Goal: Transaction & Acquisition: Book appointment/travel/reservation

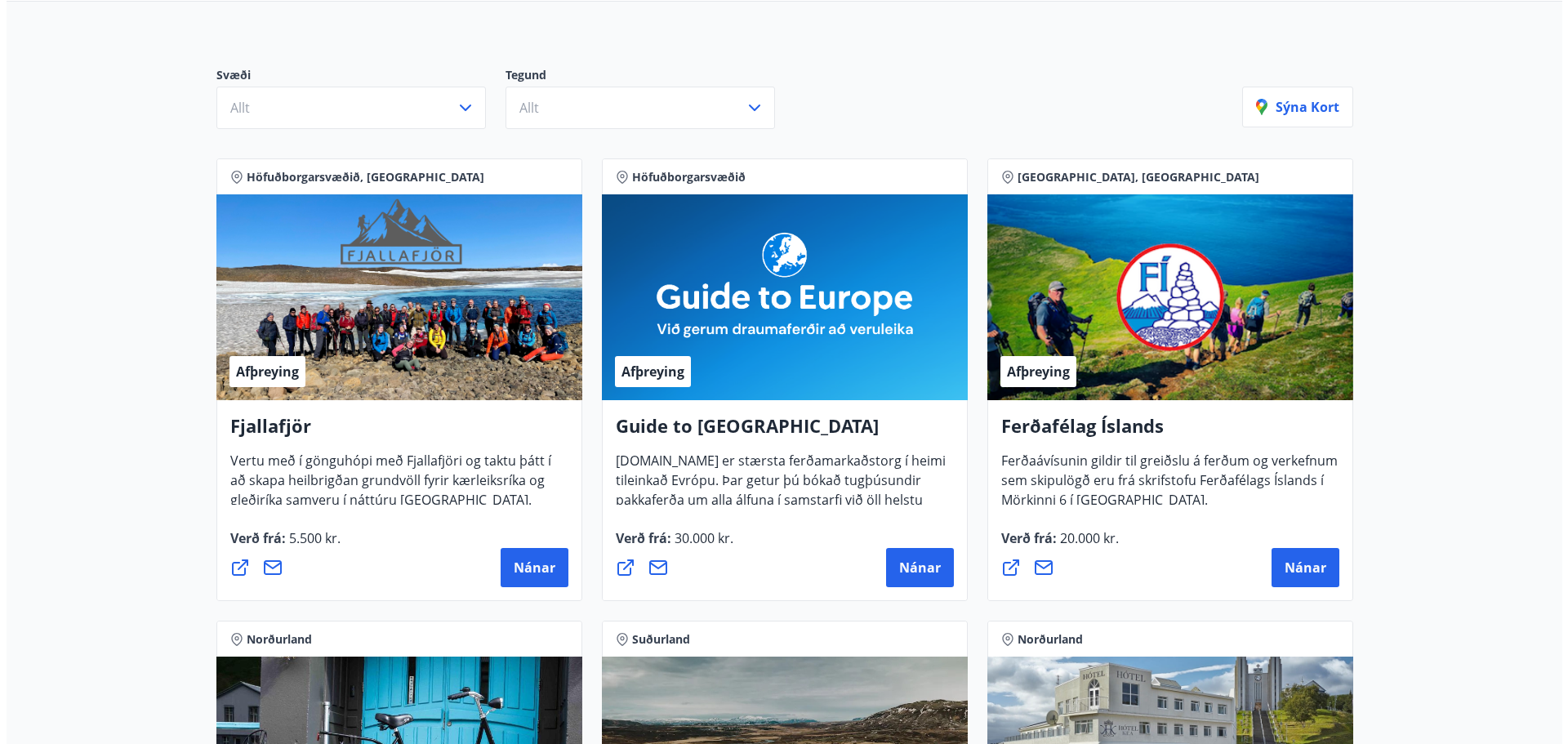
scroll to position [163, 0]
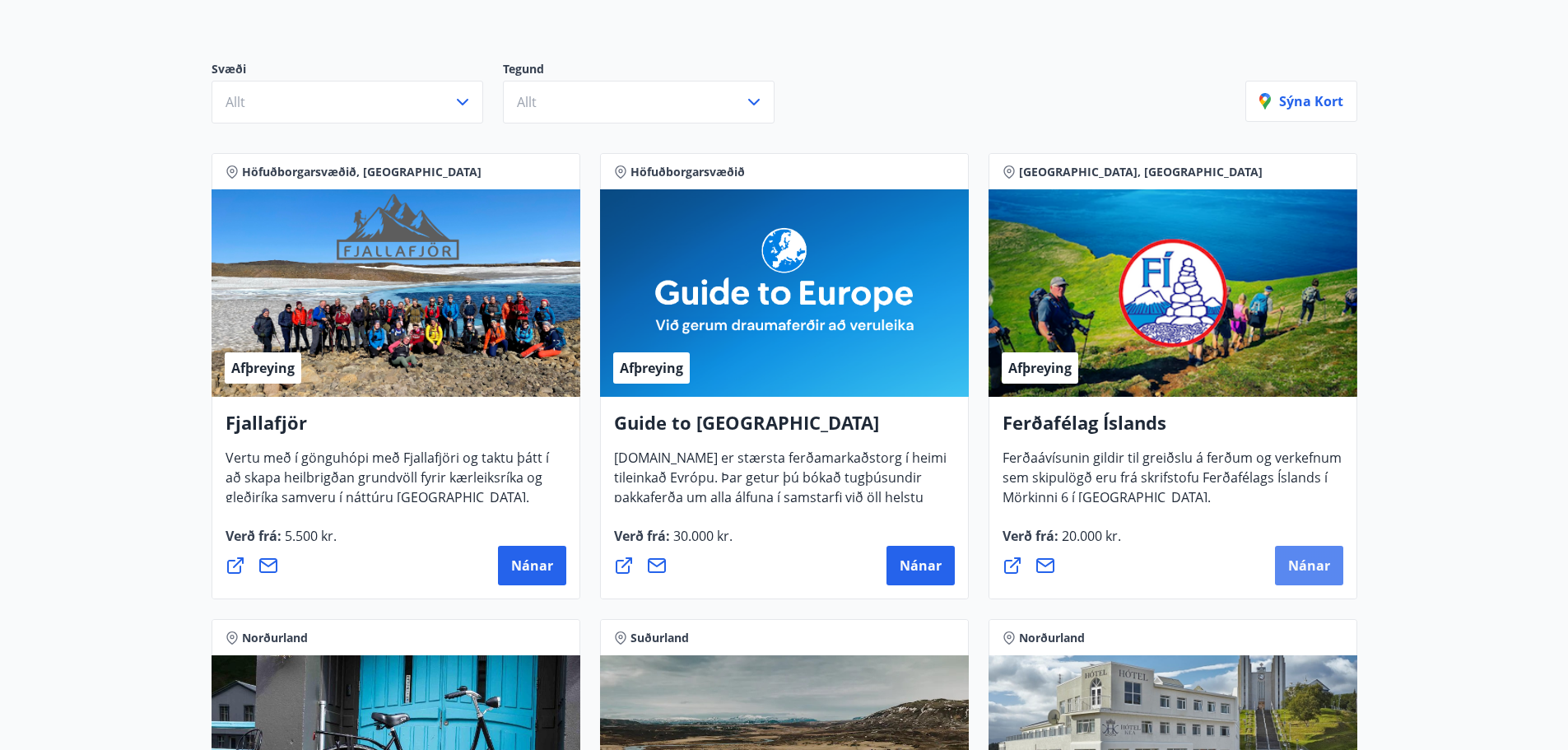
click at [1320, 568] on span "Nánar" at bounding box center [1309, 565] width 42 height 18
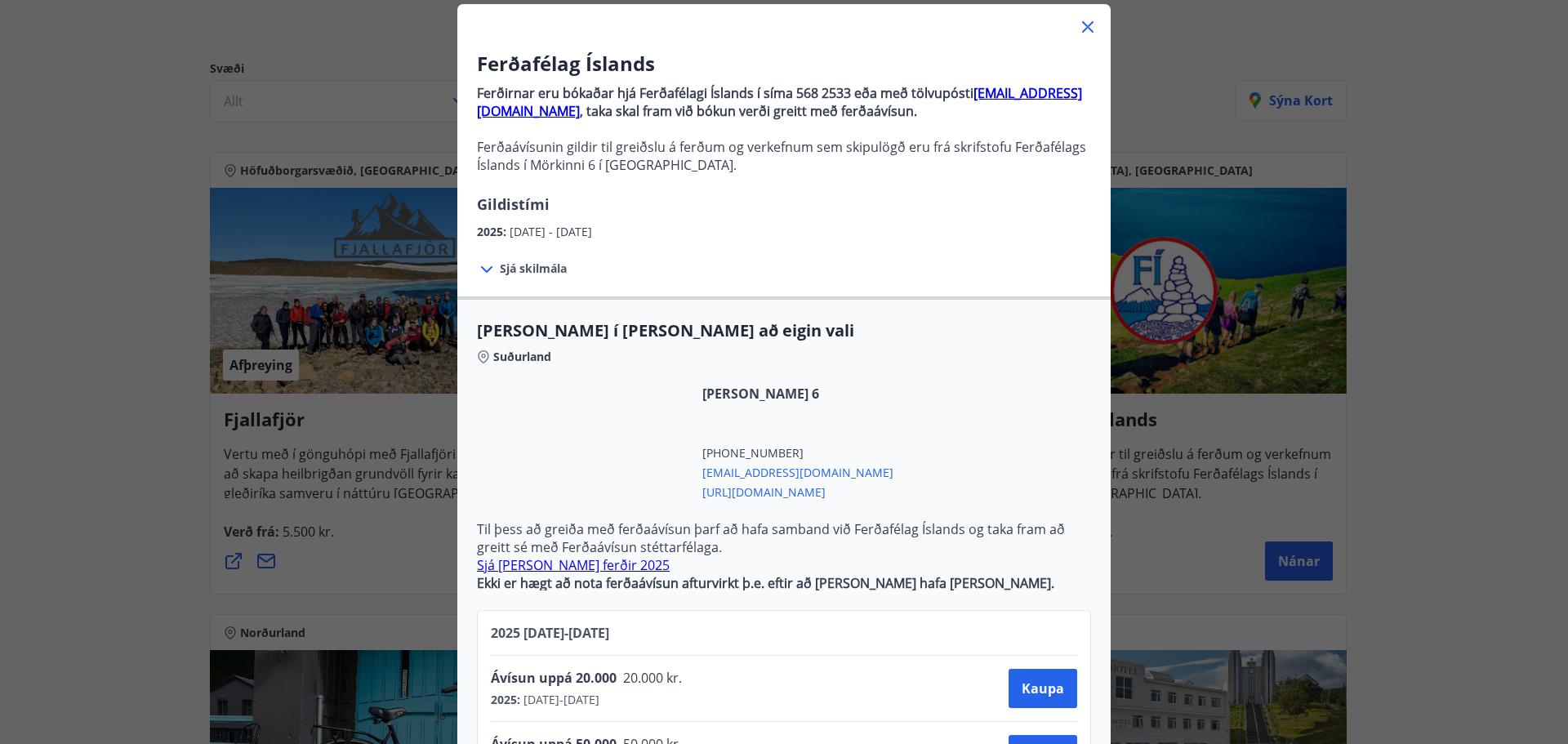
scroll to position [0, 0]
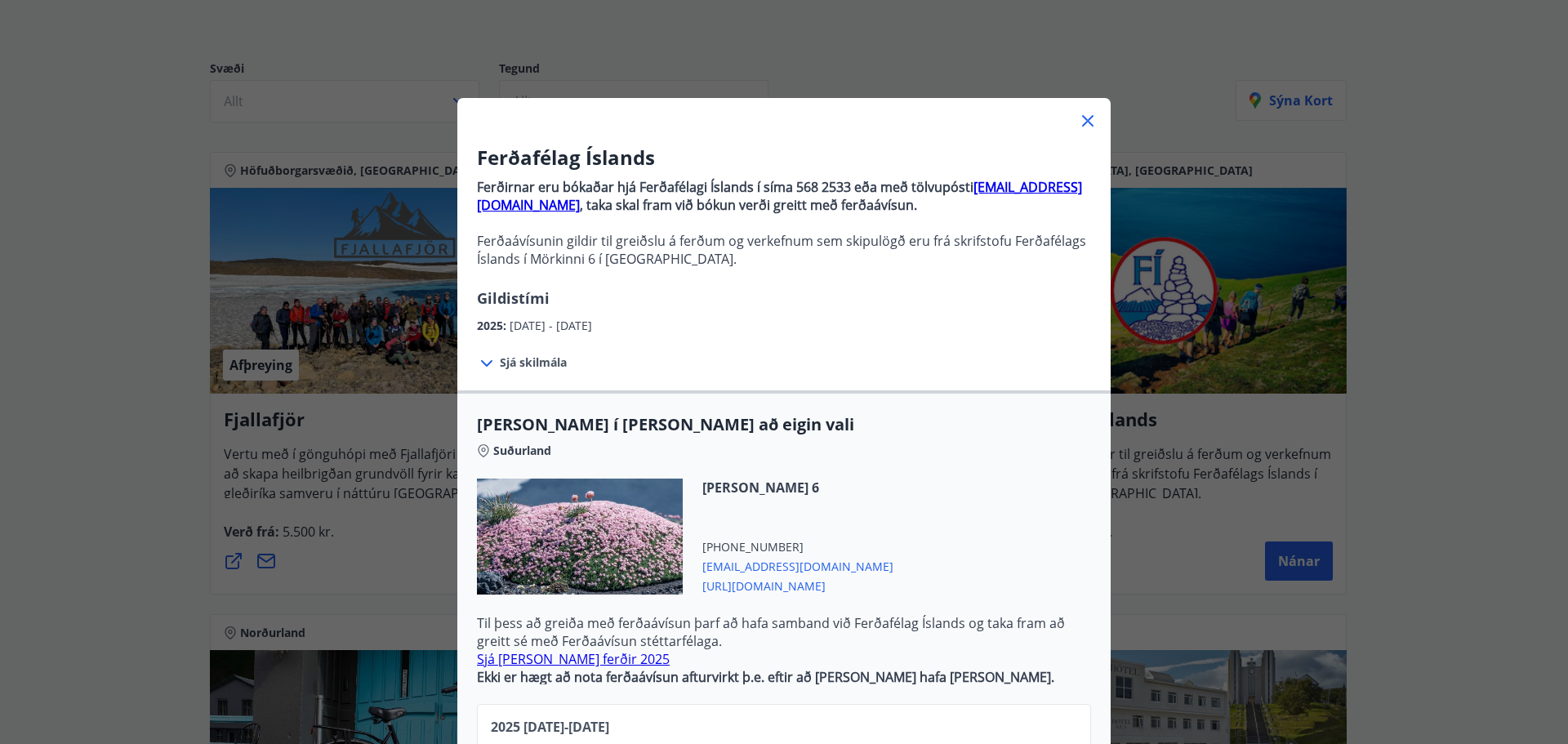
click at [528, 361] on span "Sjá skilmála" at bounding box center [533, 363] width 67 height 16
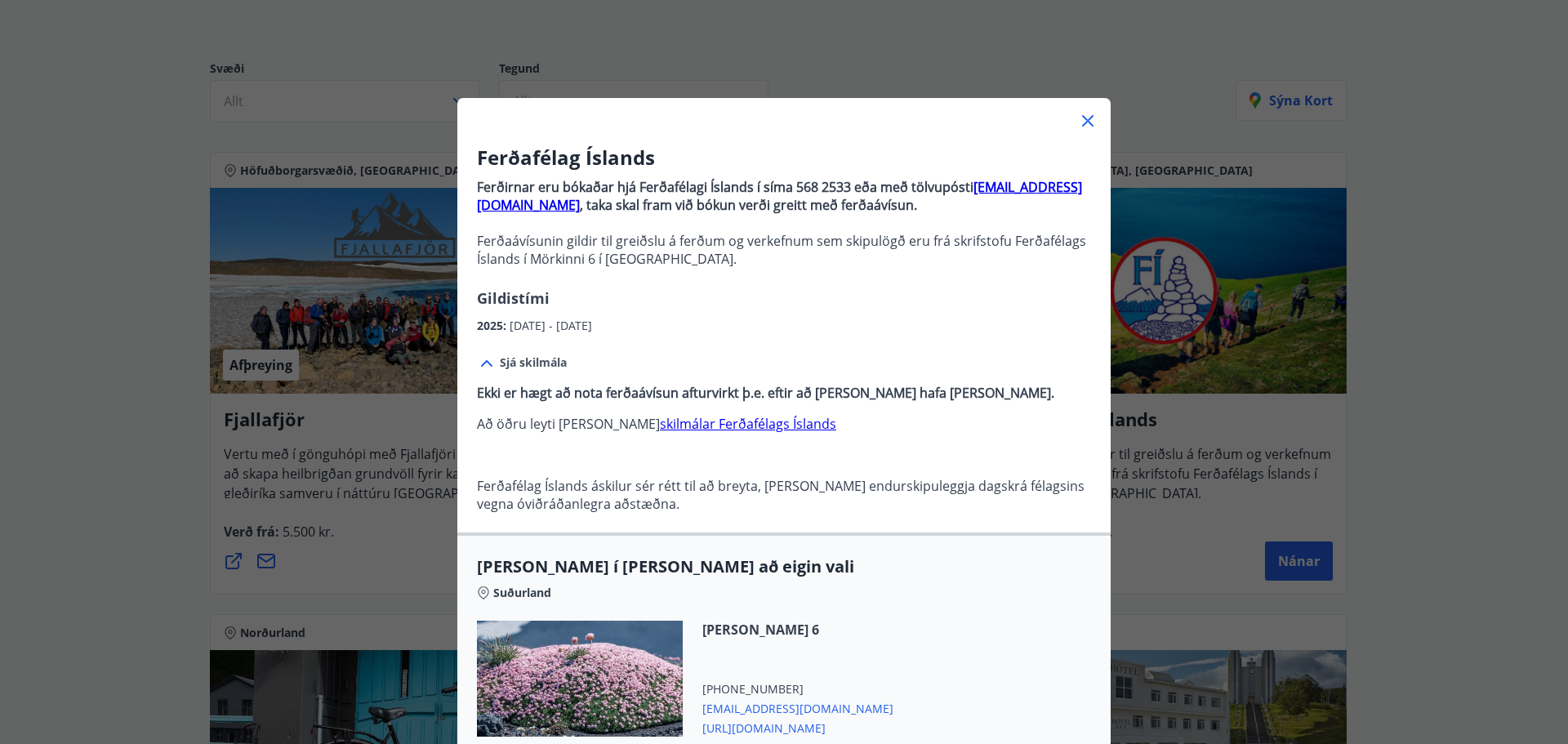
click at [536, 361] on span "Sjá skilmála" at bounding box center [533, 363] width 67 height 16
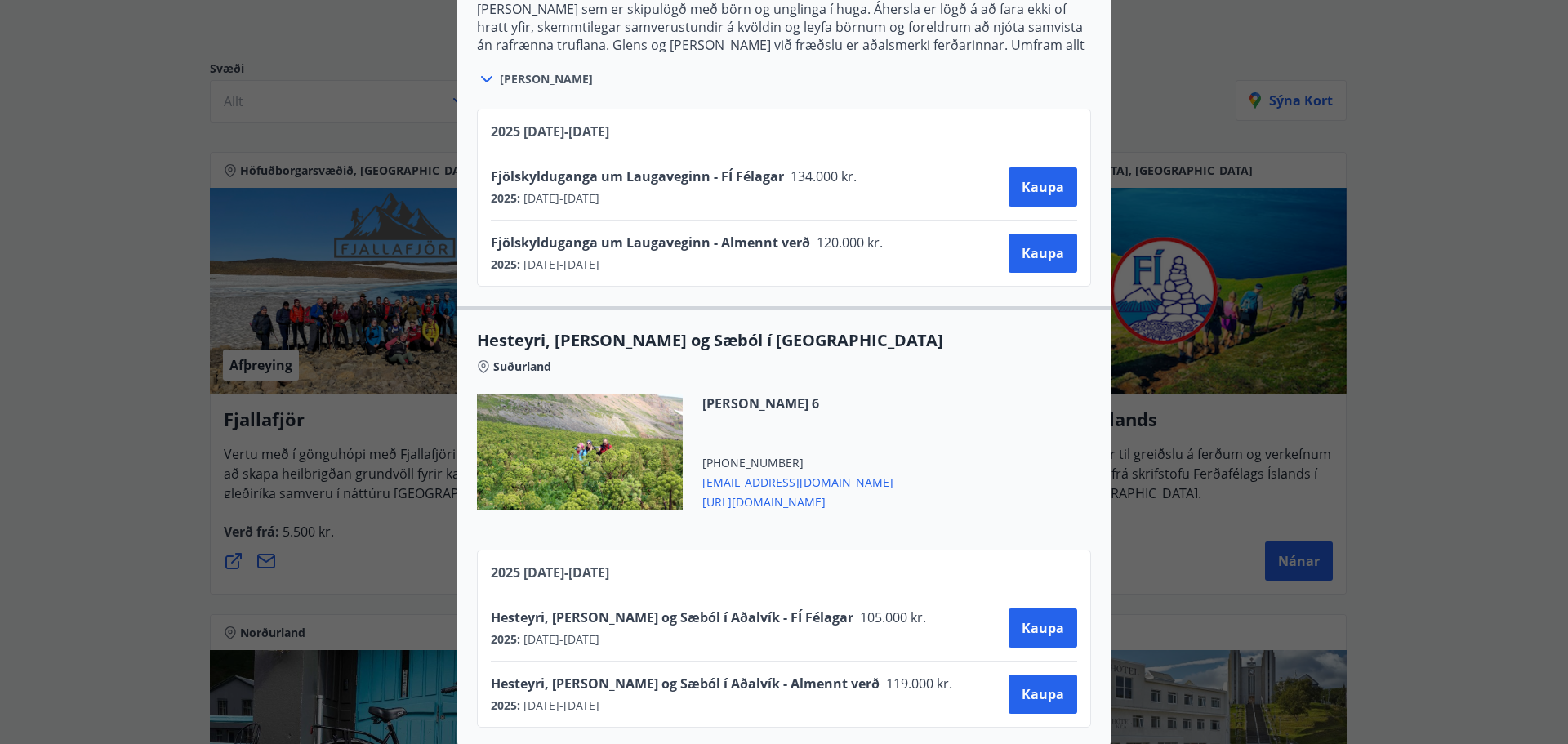
scroll to position [1840, 0]
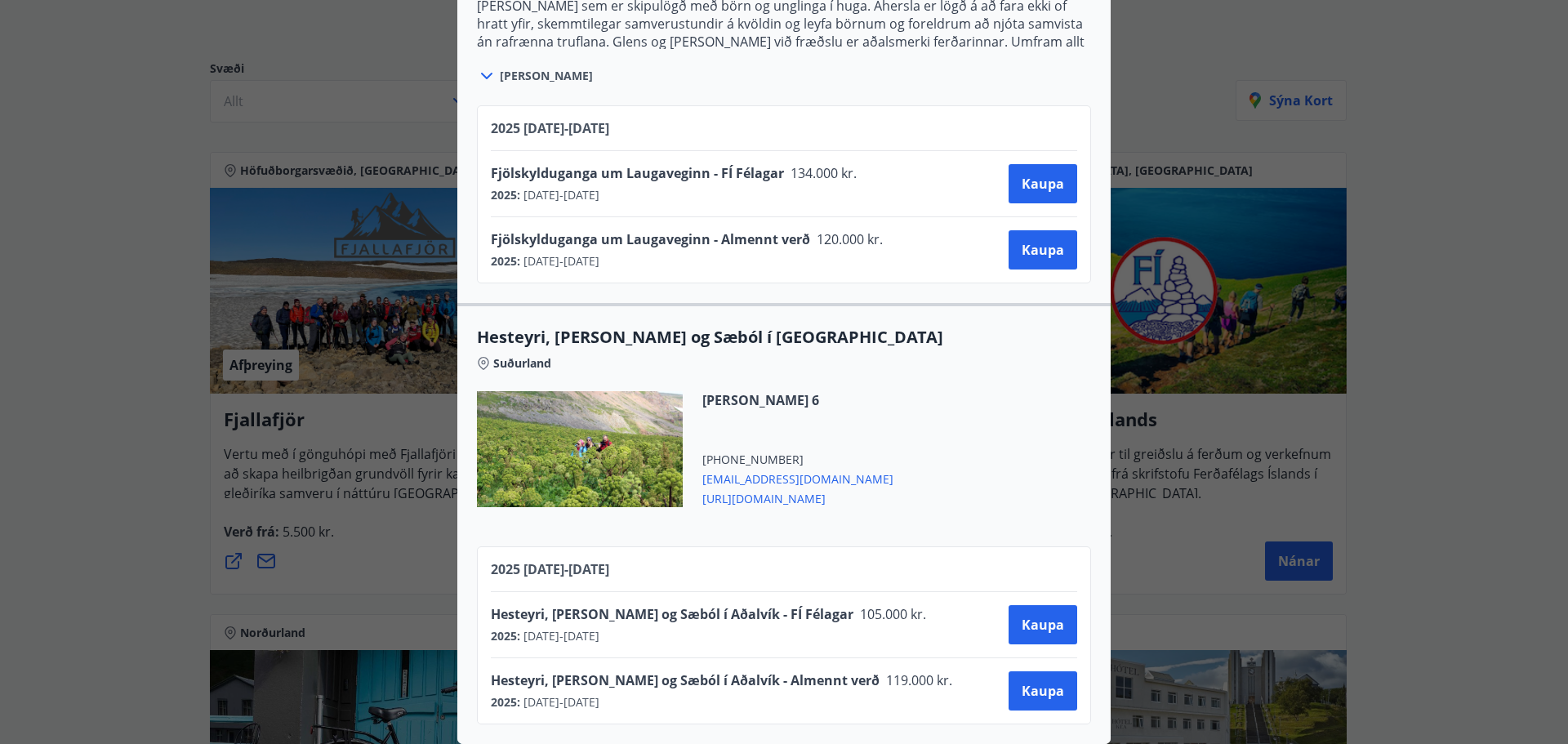
click at [1491, 254] on div "Ferðafélag Íslands Ferðirnar eru bókaðar hjá Ferðafélagi Íslands í síma 568 253…" at bounding box center [784, 372] width 1568 height 744
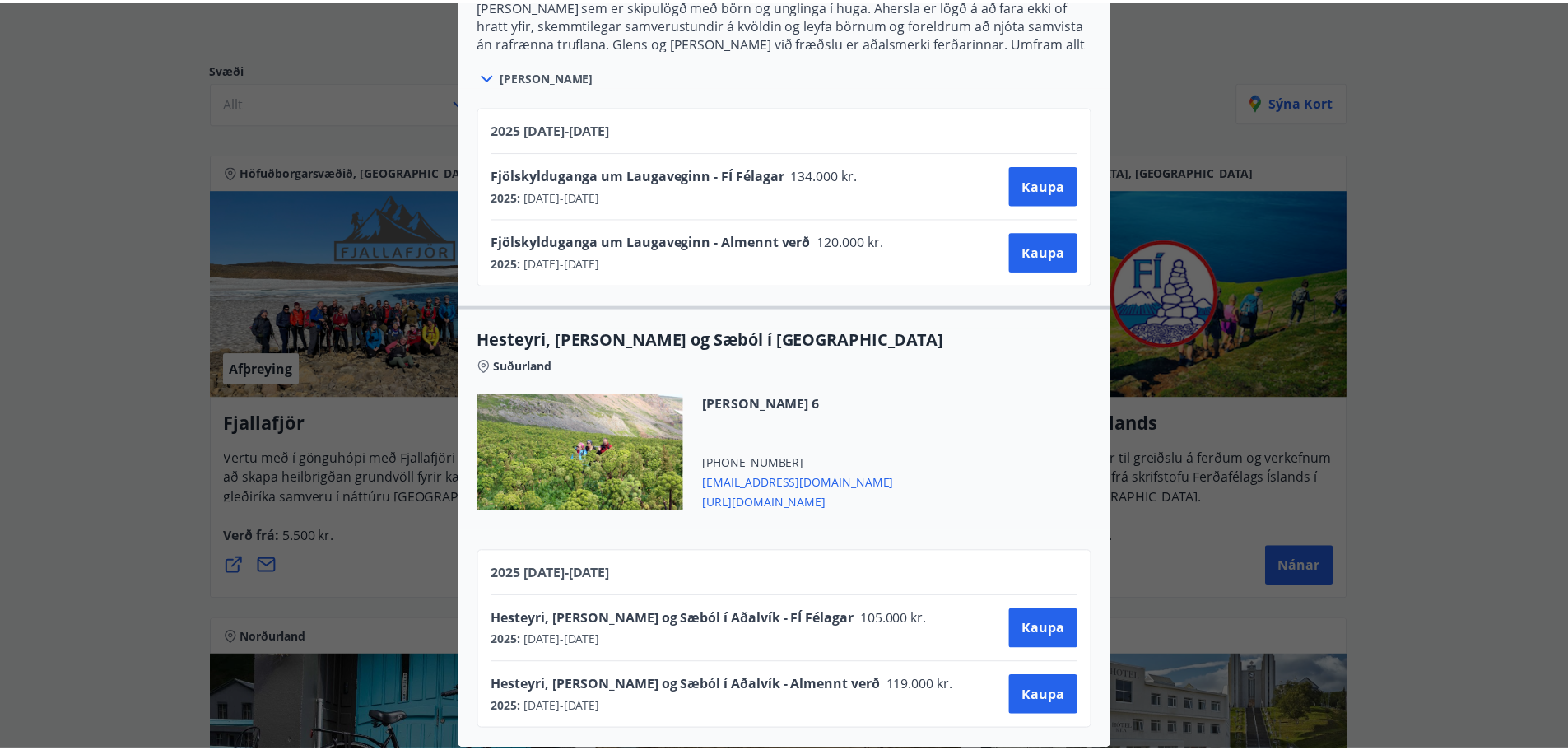
scroll to position [0, 0]
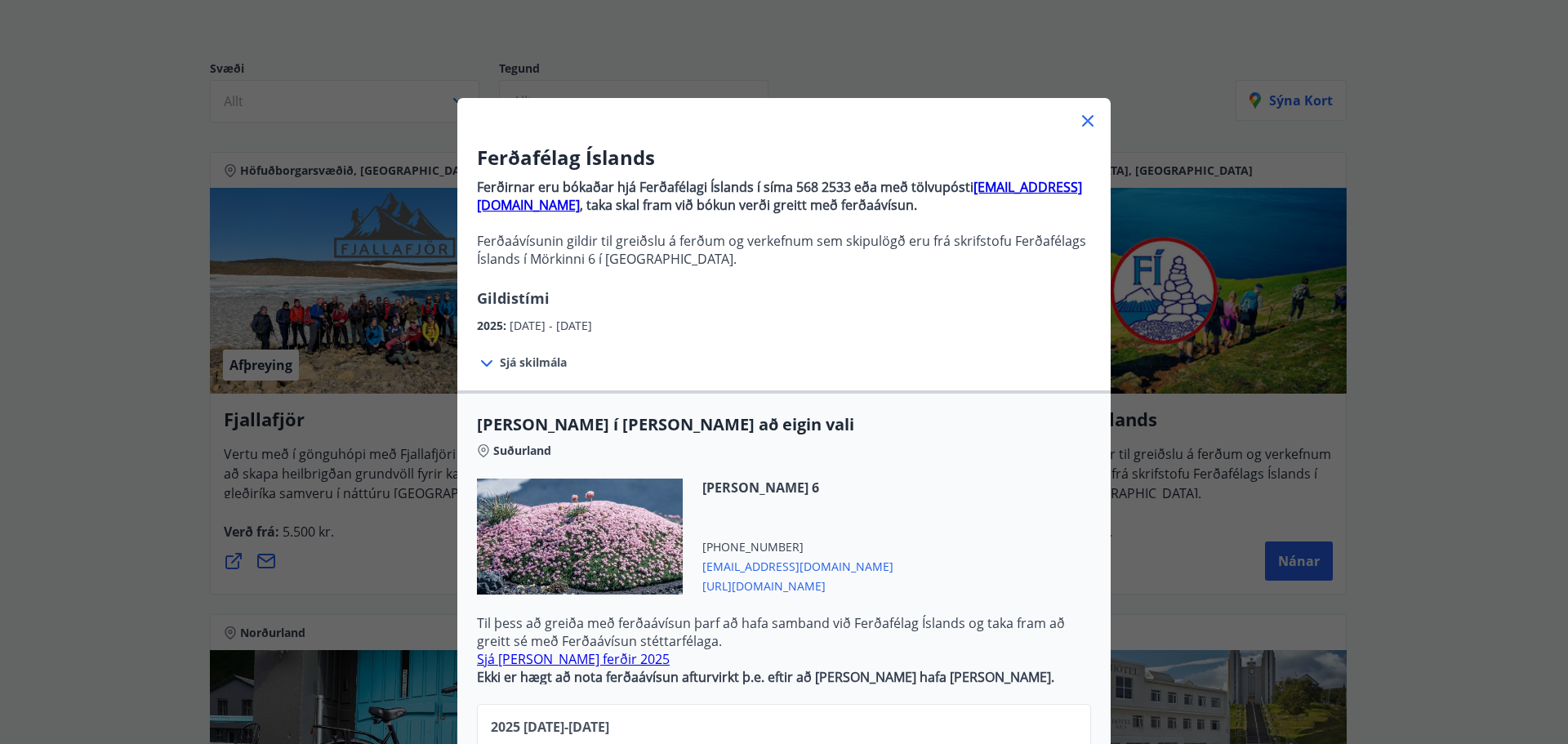
click at [1082, 124] on icon at bounding box center [1088, 121] width 20 height 20
